Goal: Transaction & Acquisition: Purchase product/service

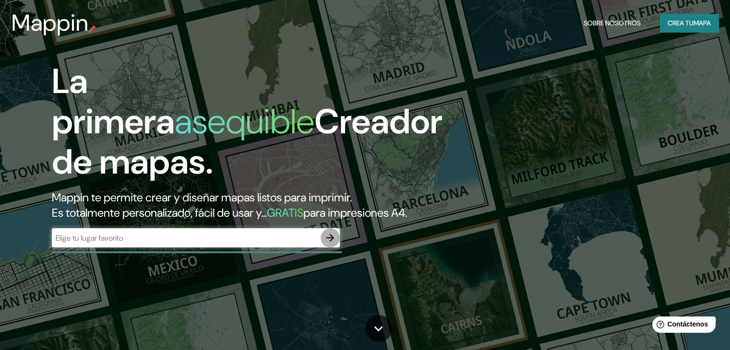
click at [325, 244] on icon "button" at bounding box center [330, 238] width 12 height 12
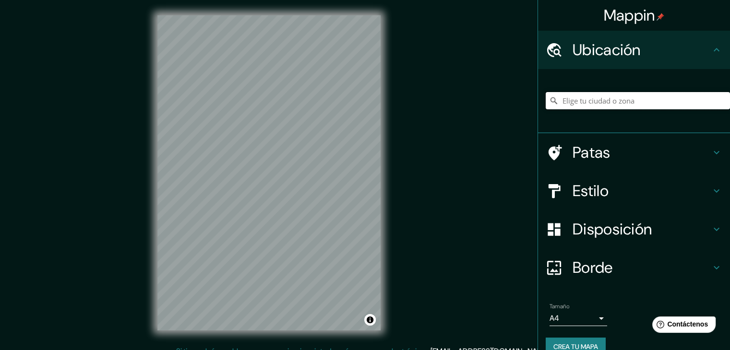
click at [574, 107] on input "Elige tu ciudad o zona" at bounding box center [638, 100] width 184 height 17
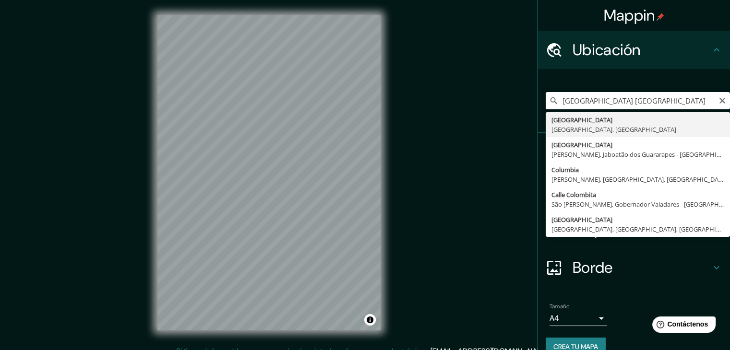
type input "[GEOGRAPHIC_DATA], [GEOGRAPHIC_DATA], [GEOGRAPHIC_DATA]"
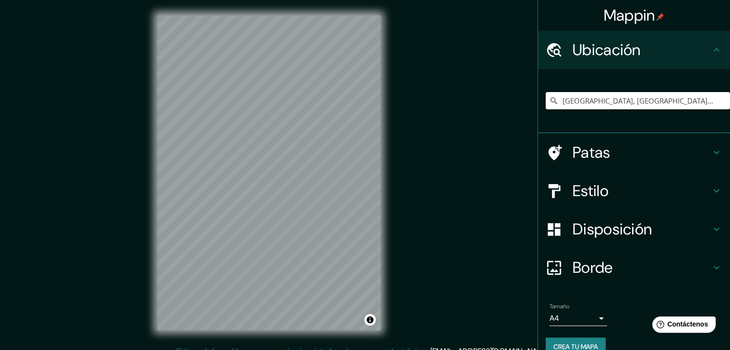
click at [595, 317] on body "Mappin Ubicación [GEOGRAPHIC_DATA], [GEOGRAPHIC_DATA], [GEOGRAPHIC_DATA] Patas …" at bounding box center [365, 175] width 730 height 350
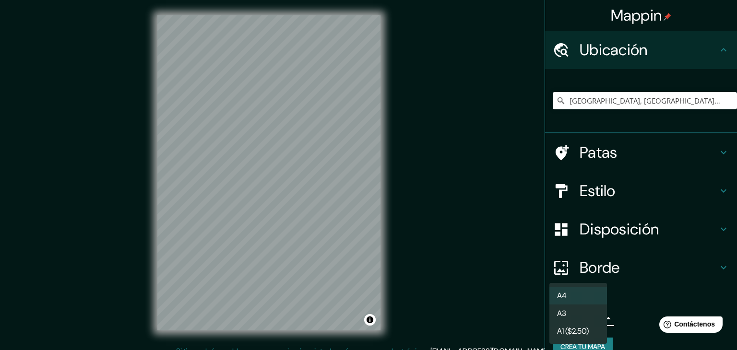
click at [595, 317] on li "A3" at bounding box center [578, 314] width 58 height 18
type input "a4"
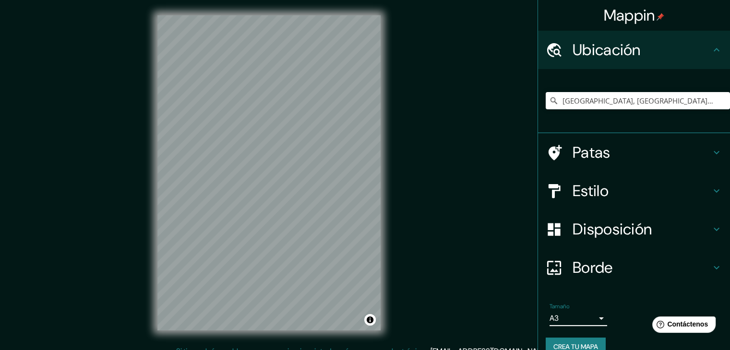
click at [705, 184] on div "Estilo" at bounding box center [634, 191] width 192 height 38
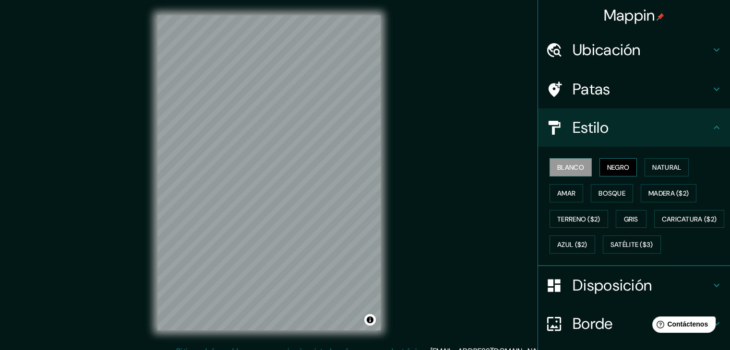
click at [616, 170] on font "Negro" at bounding box center [618, 167] width 23 height 9
click at [667, 169] on font "Natural" at bounding box center [666, 167] width 29 height 9
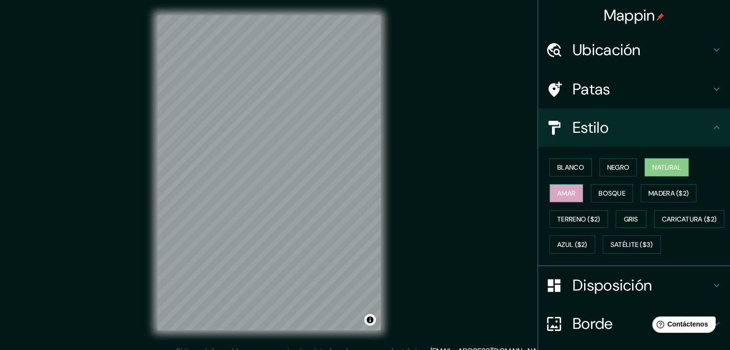
click at [549, 194] on button "Amar" at bounding box center [566, 193] width 34 height 18
click at [607, 191] on font "Bosque" at bounding box center [611, 193] width 27 height 9
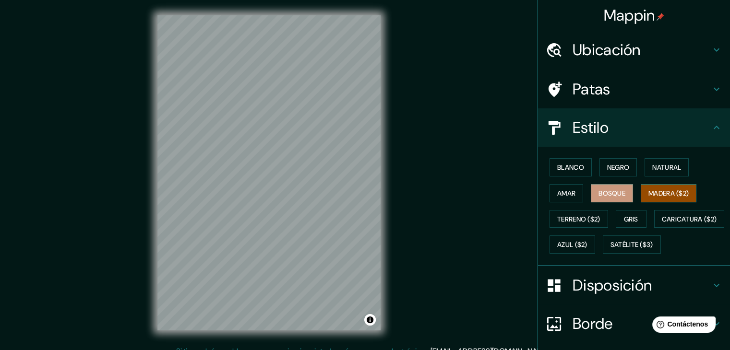
click at [649, 191] on font "Madera ($2)" at bounding box center [668, 193] width 40 height 9
click at [619, 193] on font "Bosque" at bounding box center [611, 193] width 27 height 9
click at [656, 191] on font "Madera ($2)" at bounding box center [668, 193] width 40 height 9
click at [584, 215] on font "Terreno ($2)" at bounding box center [578, 219] width 43 height 9
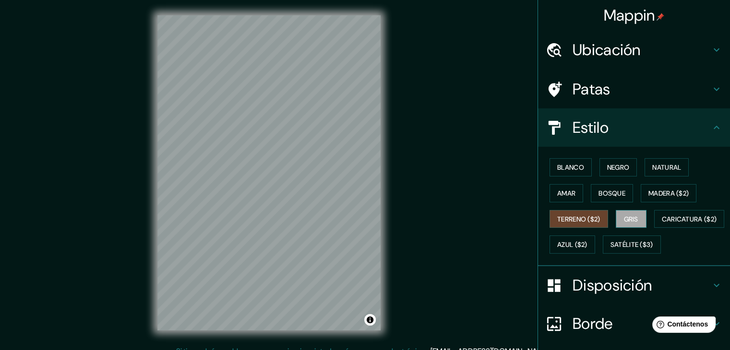
click at [624, 218] on font "Gris" at bounding box center [631, 219] width 14 height 9
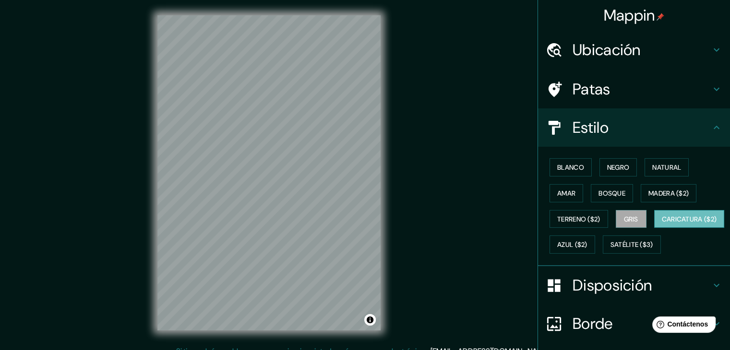
click at [662, 226] on font "Caricatura ($2)" at bounding box center [689, 219] width 55 height 12
click at [587, 246] on font "Azul ($2)" at bounding box center [572, 245] width 30 height 9
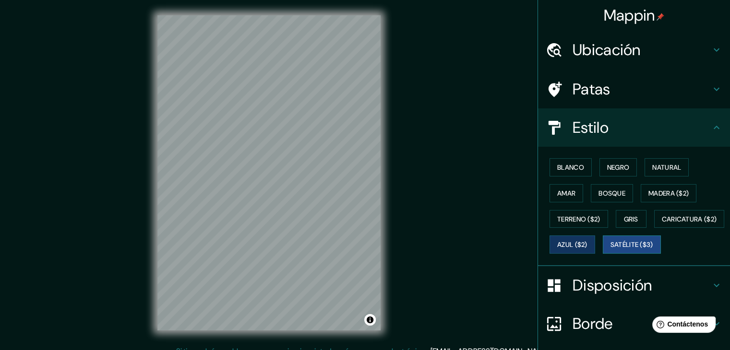
click at [610, 250] on font "Satélite ($3)" at bounding box center [631, 245] width 43 height 9
click at [560, 164] on font "Blanco" at bounding box center [570, 167] width 27 height 9
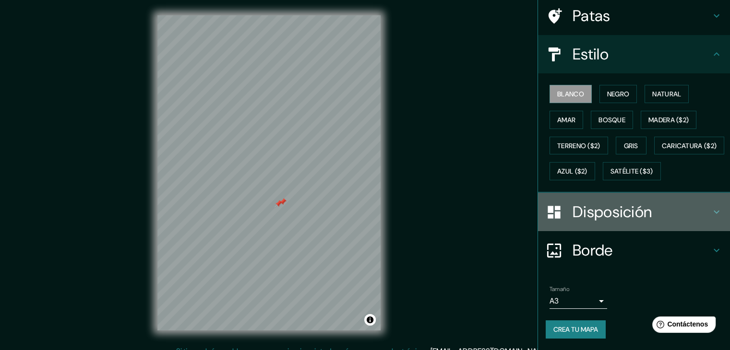
click at [633, 210] on font "Disposición" at bounding box center [611, 212] width 79 height 20
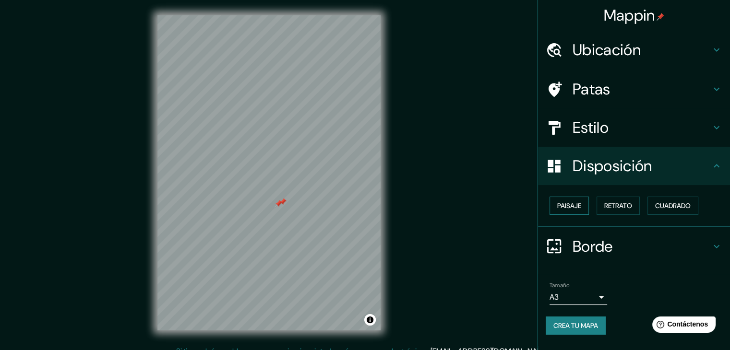
click at [587, 207] on button "Paisaje" at bounding box center [568, 206] width 39 height 18
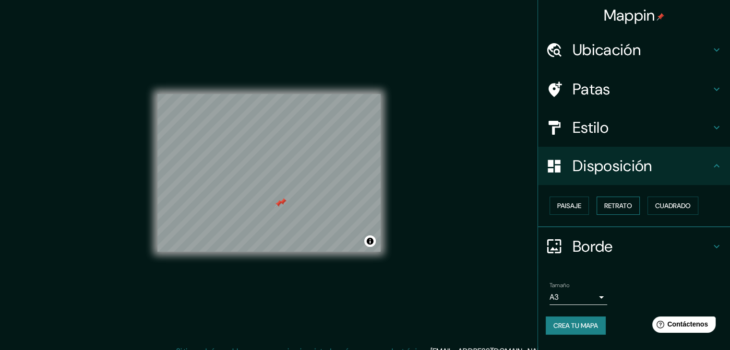
click at [620, 207] on font "Retrato" at bounding box center [618, 206] width 28 height 9
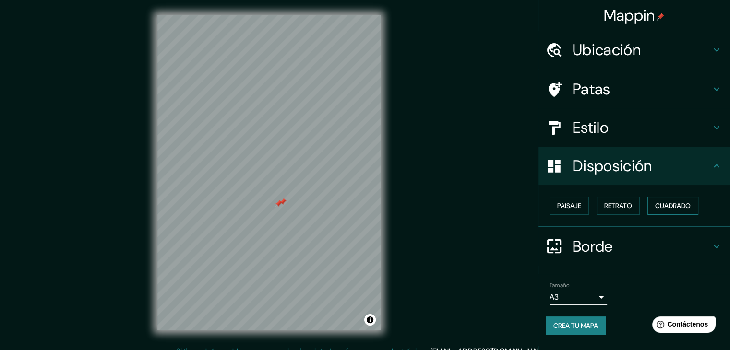
click at [669, 207] on font "Cuadrado" at bounding box center [673, 206] width 36 height 9
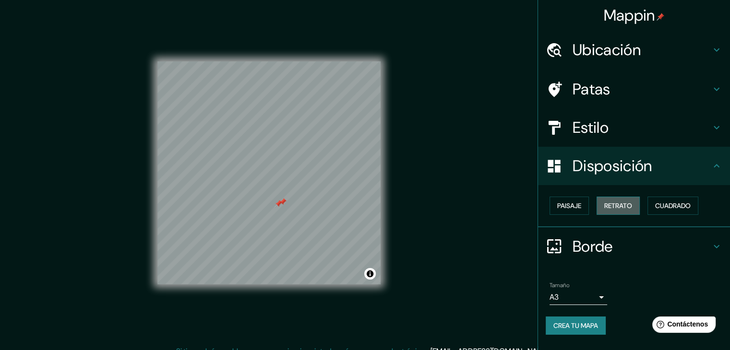
click at [622, 202] on font "Retrato" at bounding box center [618, 206] width 28 height 9
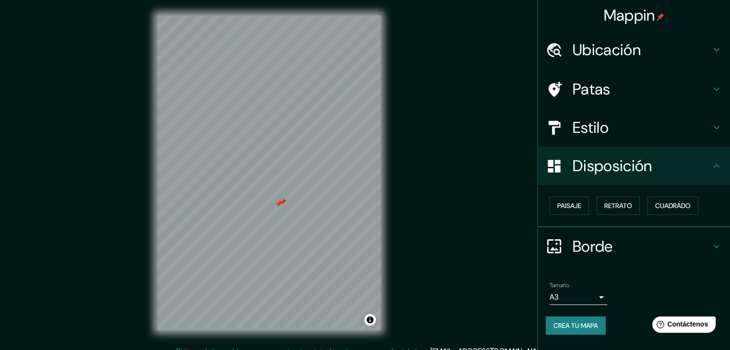
click at [605, 86] on font "Patas" at bounding box center [591, 89] width 38 height 20
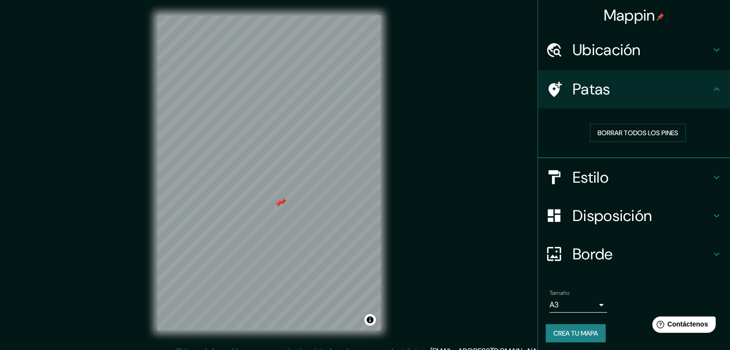
click at [643, 171] on h4 "Estilo" at bounding box center [641, 177] width 138 height 19
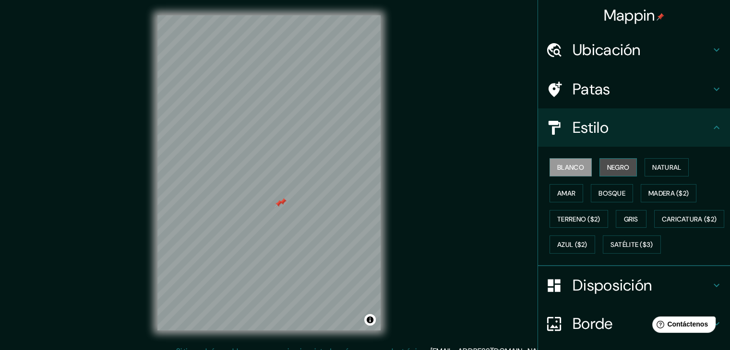
click at [612, 164] on font "Negro" at bounding box center [618, 167] width 23 height 9
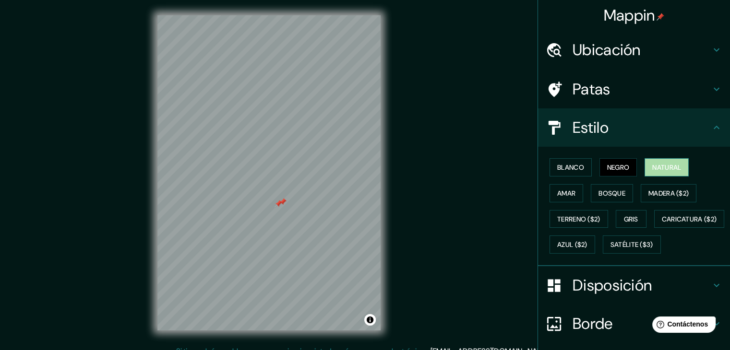
click at [678, 170] on button "Natural" at bounding box center [666, 167] width 44 height 18
click at [563, 198] on font "Amar" at bounding box center [566, 193] width 18 height 12
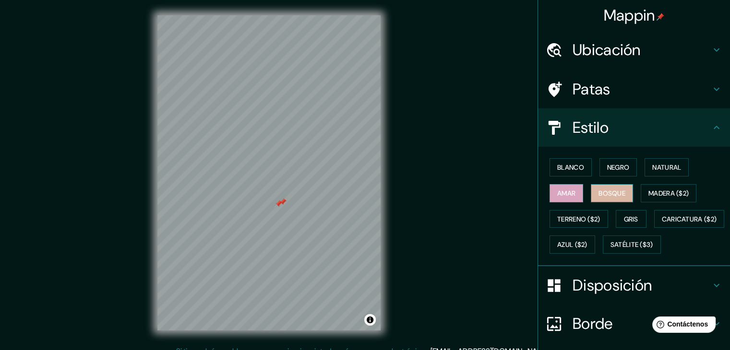
click at [598, 191] on font "Bosque" at bounding box center [611, 193] width 27 height 9
click at [657, 196] on font "Madera ($2)" at bounding box center [668, 193] width 40 height 9
click at [609, 194] on font "Bosque" at bounding box center [611, 193] width 27 height 9
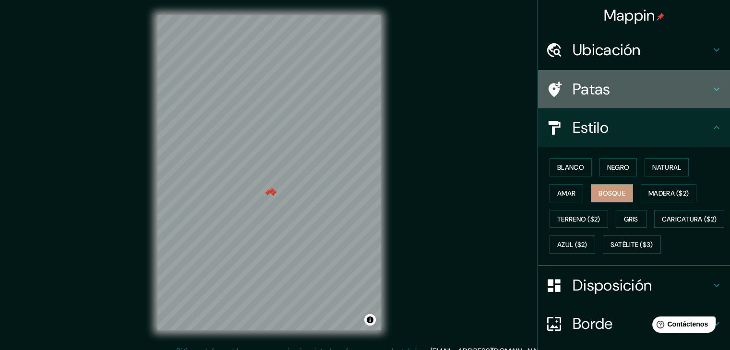
click at [589, 77] on div "Patas" at bounding box center [634, 89] width 192 height 38
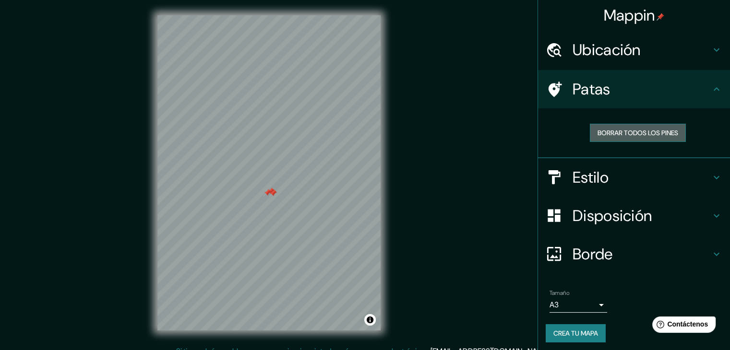
click at [602, 129] on font "Borrar todos los pines" at bounding box center [637, 133] width 81 height 9
click at [610, 178] on h4 "Estilo" at bounding box center [641, 177] width 138 height 19
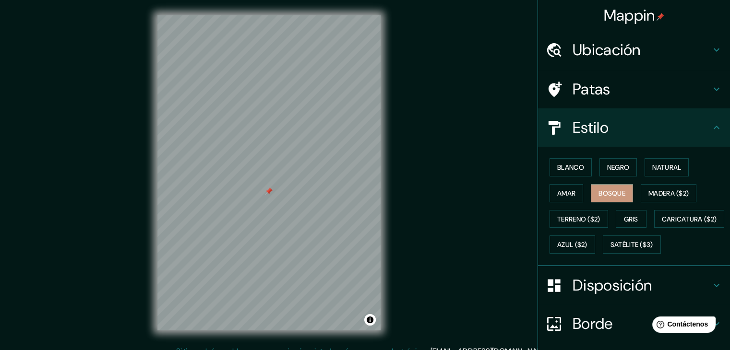
click at [485, 187] on div "Mappin Ubicación [GEOGRAPHIC_DATA], [GEOGRAPHIC_DATA], [GEOGRAPHIC_DATA] Patas …" at bounding box center [365, 180] width 730 height 361
click at [610, 250] on font "Satélite ($3)" at bounding box center [631, 245] width 43 height 9
